Goal: Find specific page/section: Find specific page/section

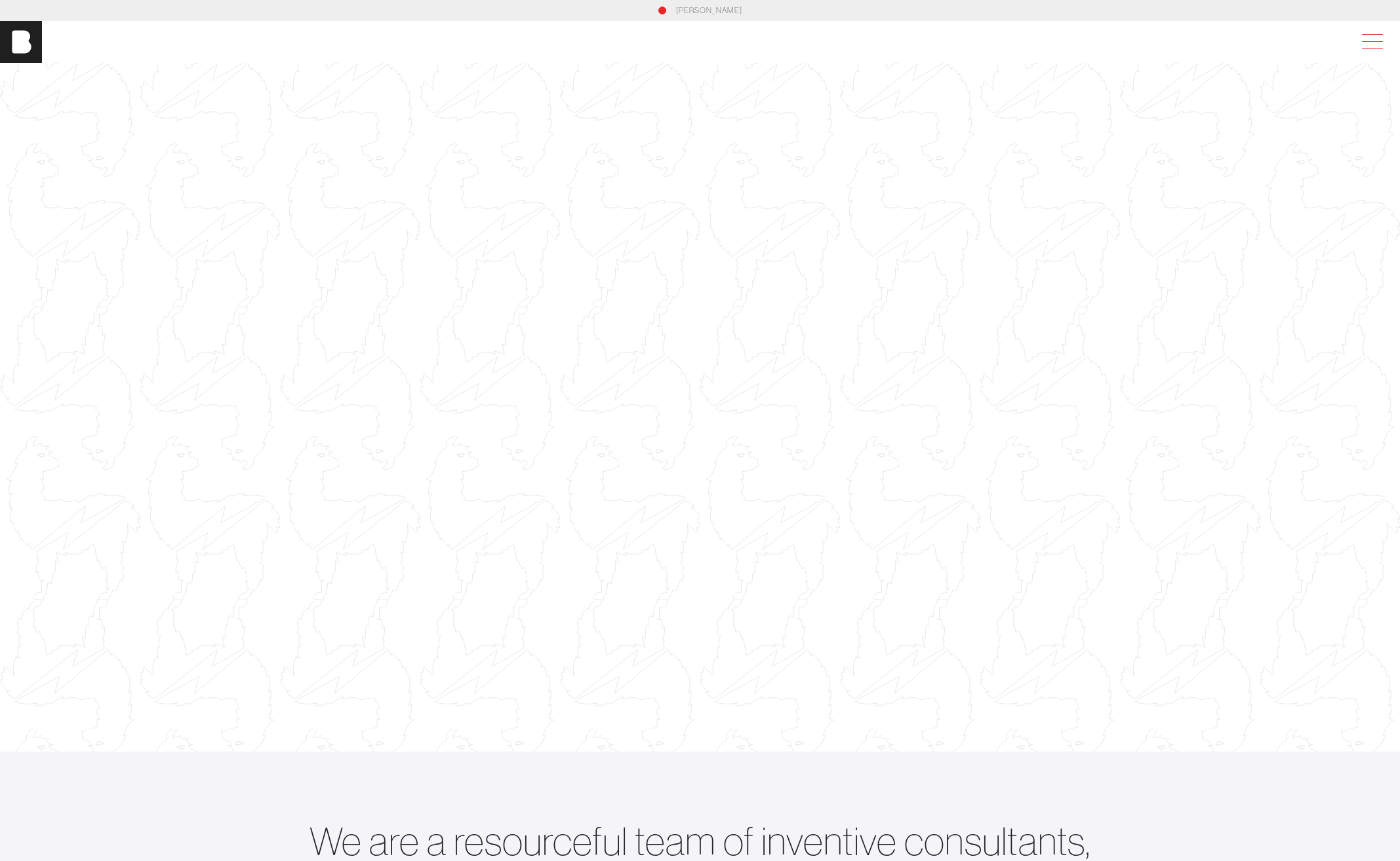
click at [1374, 37] on span at bounding box center [1369, 42] width 30 height 24
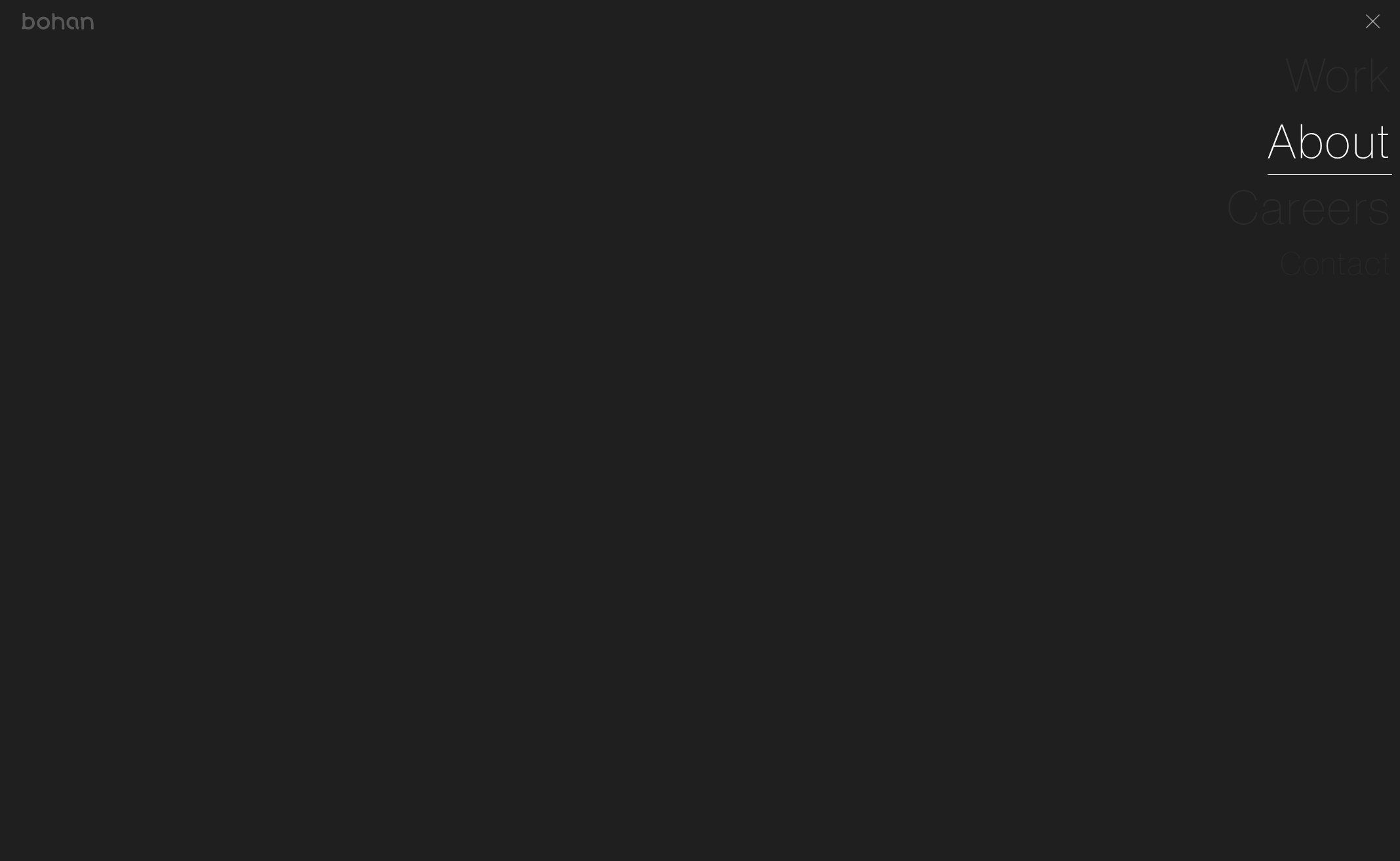
click at [1345, 138] on link "About" at bounding box center [1329, 141] width 124 height 66
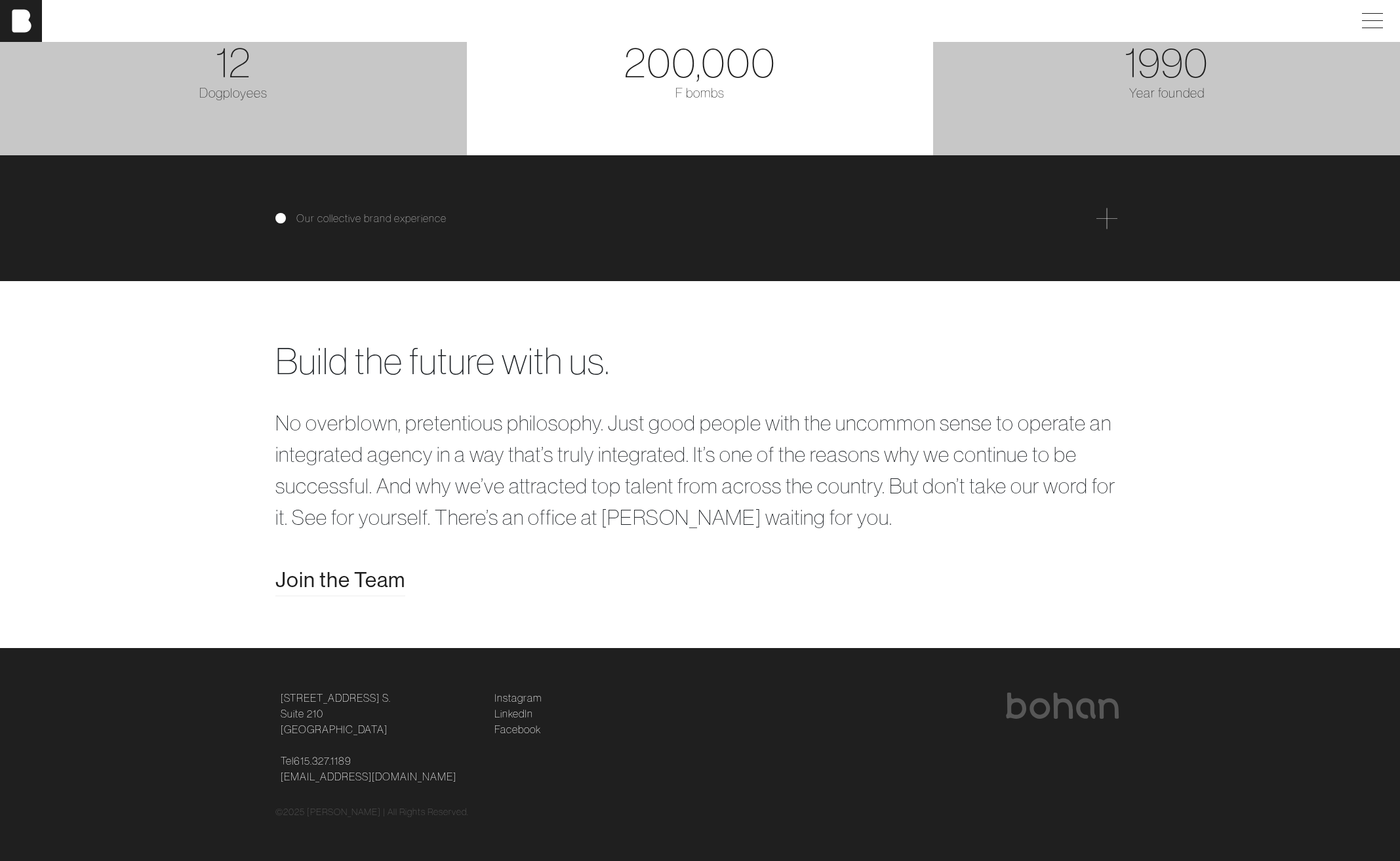
scroll to position [2648, 0]
click at [387, 583] on span "Join the Team" at bounding box center [340, 580] width 130 height 32
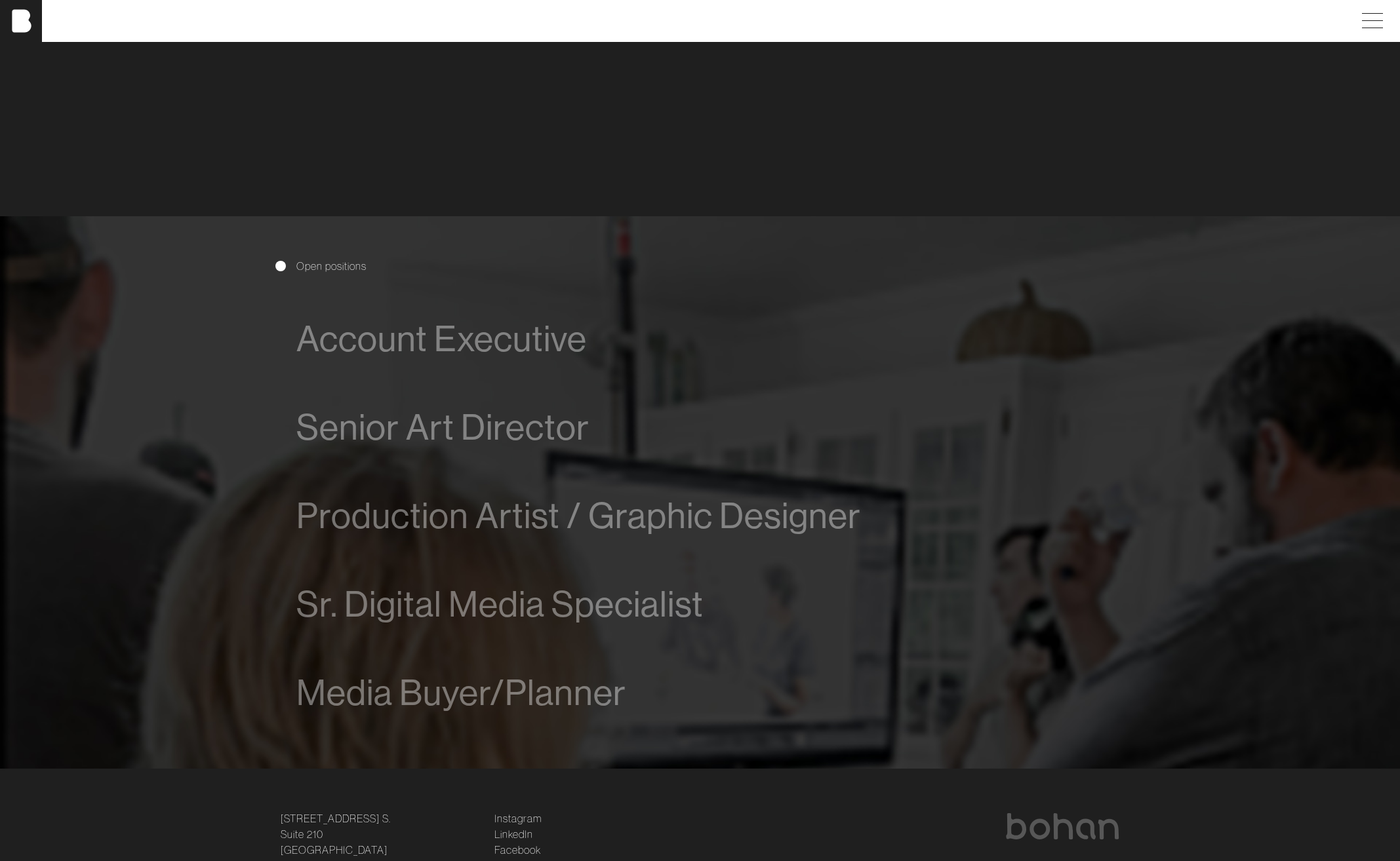
scroll to position [818, 0]
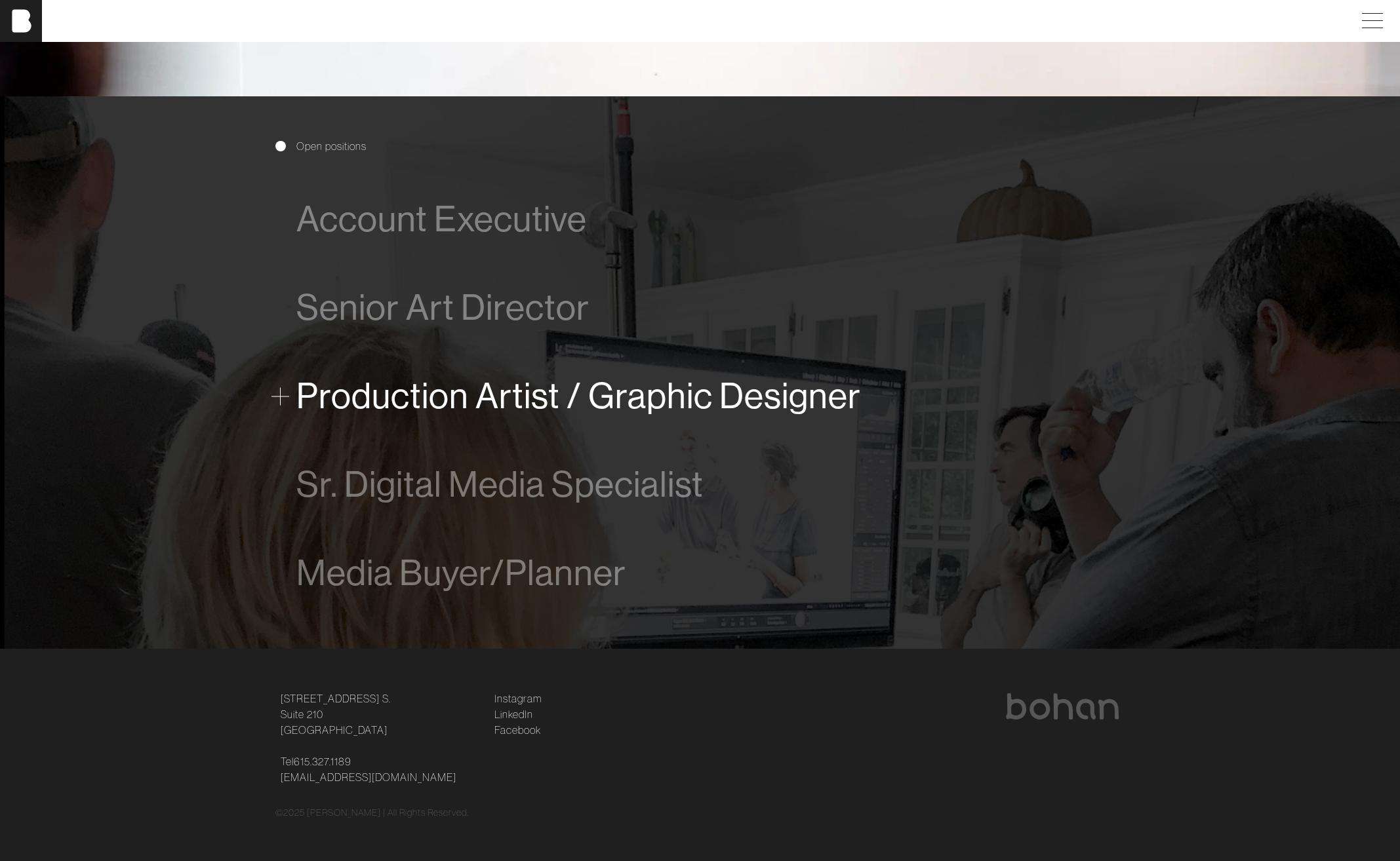
click at [417, 387] on span "Production Artist / Graphic Designer" at bounding box center [578, 396] width 565 height 40
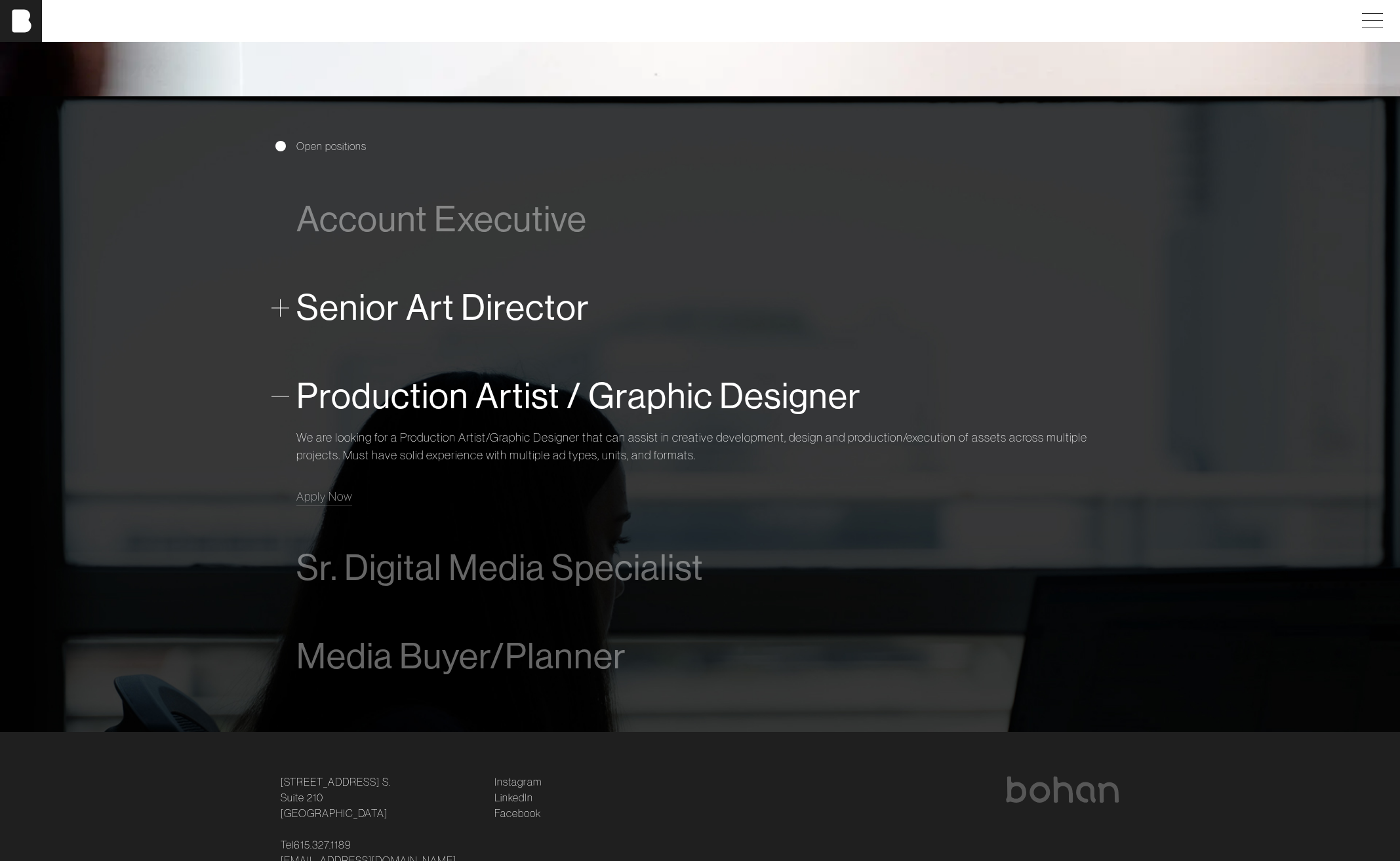
click at [400, 317] on span "Senior Art Director" at bounding box center [442, 307] width 293 height 40
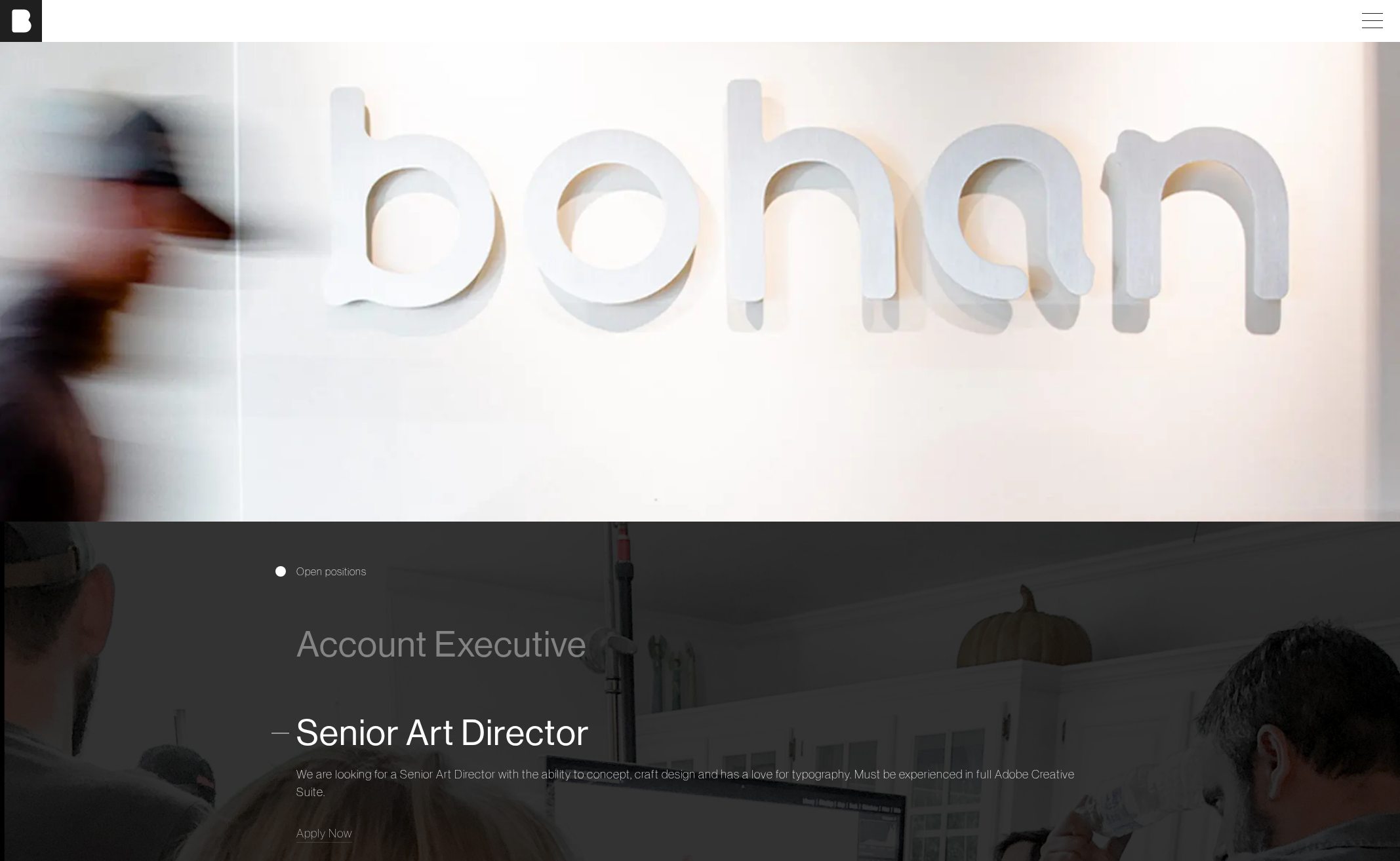
scroll to position [0, 0]
